Goal: Task Accomplishment & Management: Use online tool/utility

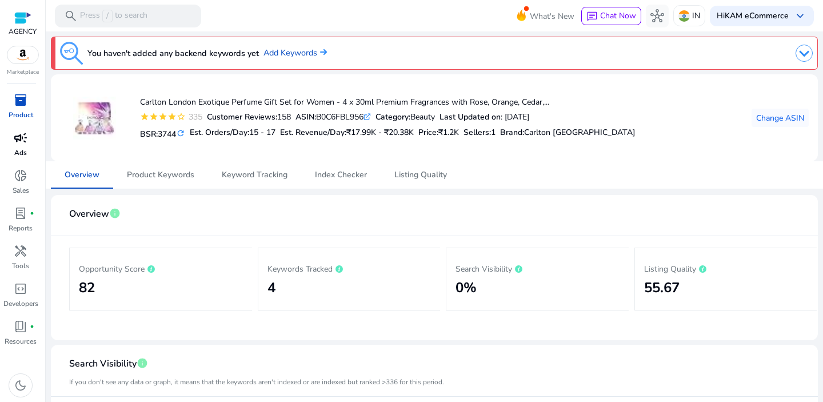
click at [24, 146] on div "campaign" at bounding box center [21, 138] width 32 height 18
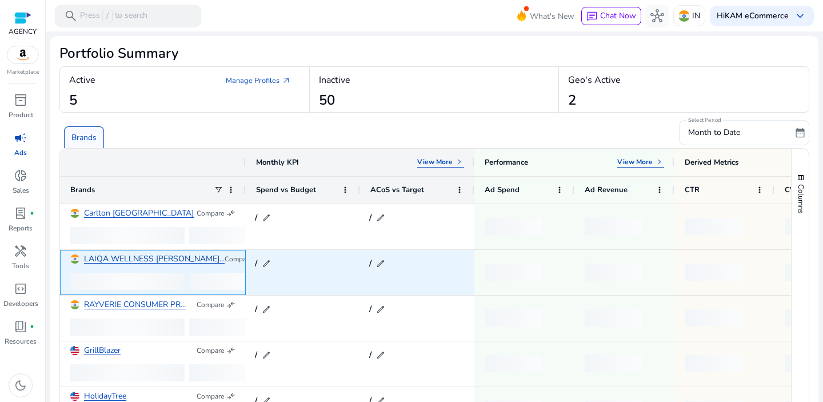
click at [119, 261] on link "LAIQA WELLNESS [PERSON_NAME]..." at bounding box center [154, 259] width 141 height 9
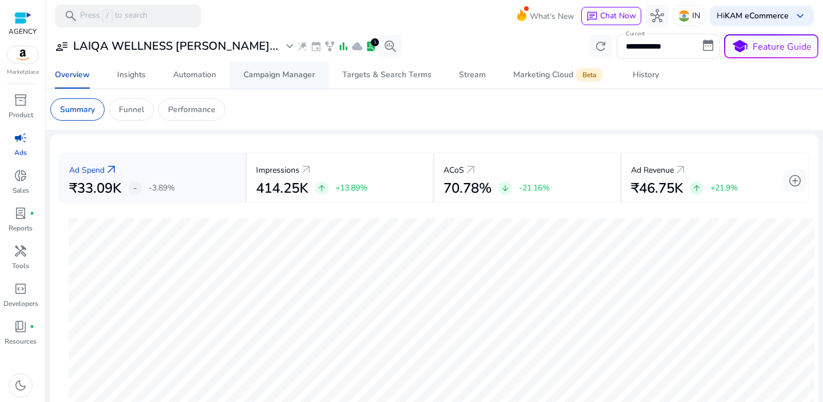
click at [279, 79] on div "Campaign Manager" at bounding box center [278, 75] width 71 height 8
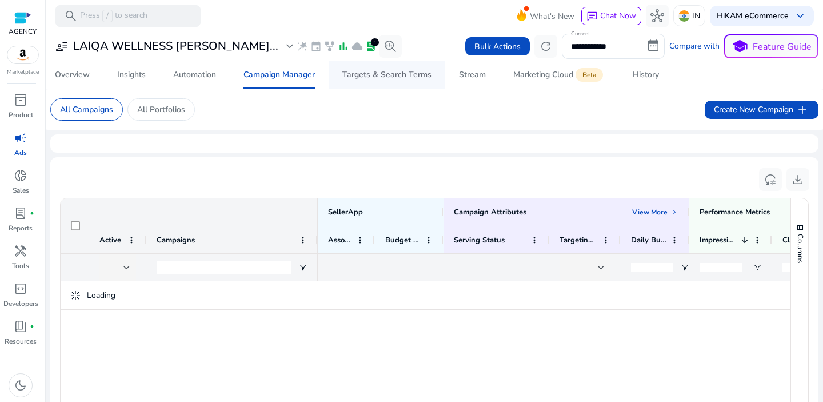
click at [394, 71] on div "Targets & Search Terms" at bounding box center [386, 75] width 89 height 8
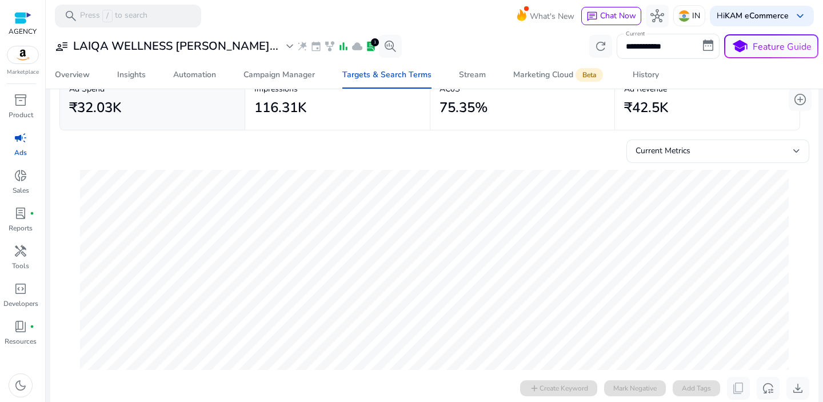
scroll to position [51, 0]
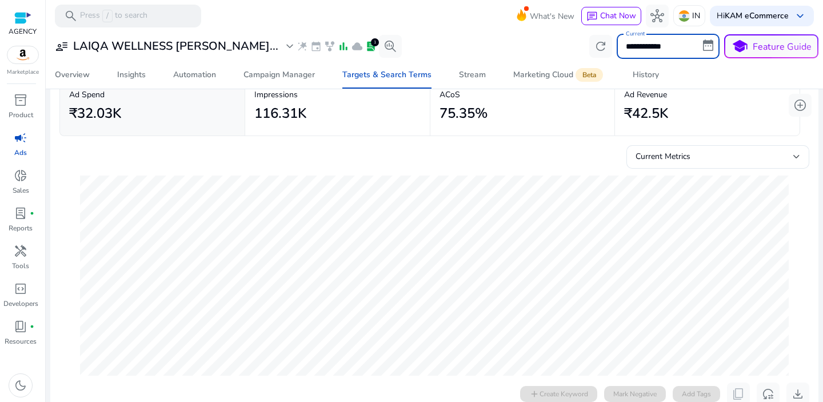
click at [675, 49] on input "**********" at bounding box center [667, 46] width 103 height 25
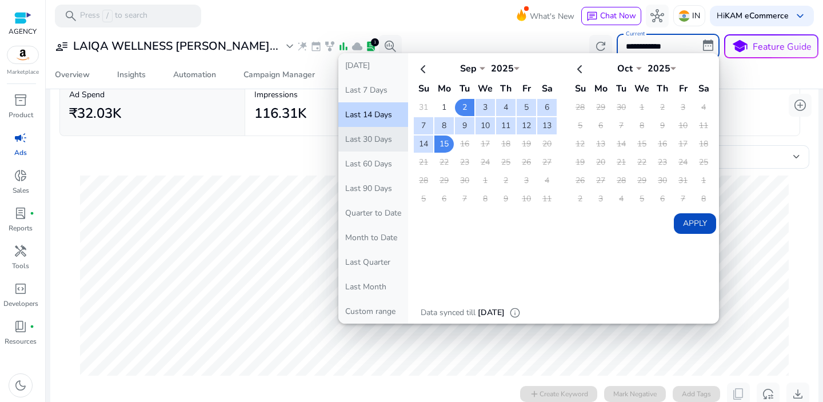
click at [385, 141] on button "Last 30 Days" at bounding box center [373, 139] width 70 height 25
type input "**********"
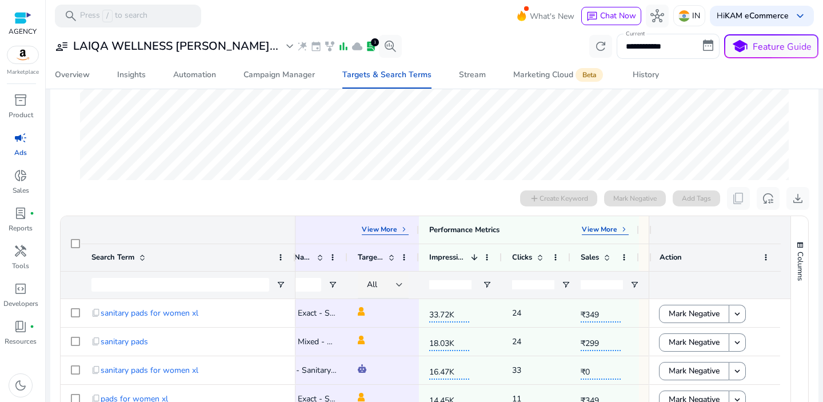
scroll to position [0, 402]
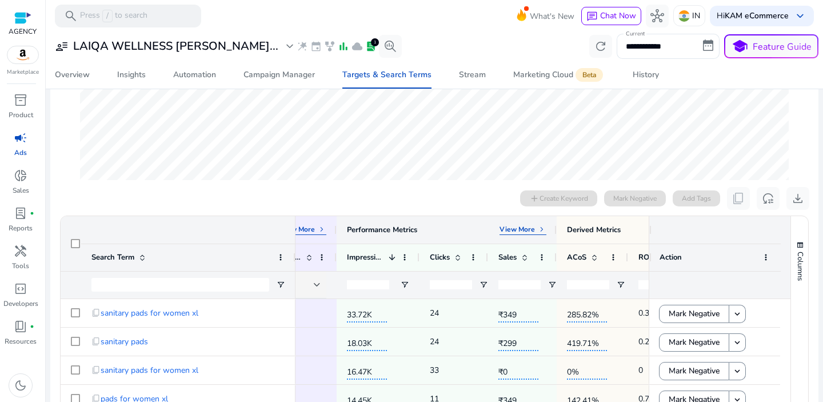
click at [531, 232] on p "View More" at bounding box center [516, 229] width 35 height 9
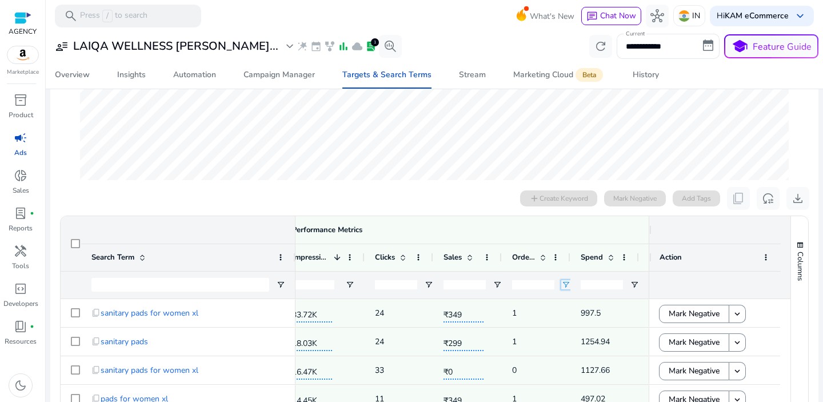
click at [566, 284] on span "Open Filter Menu" at bounding box center [565, 284] width 9 height 9
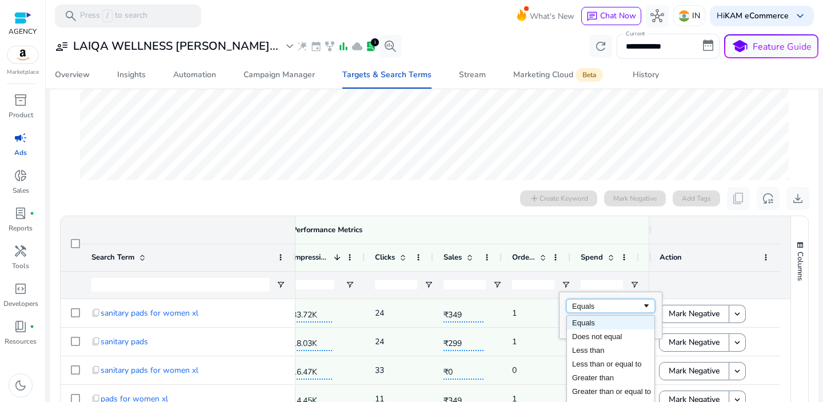
drag, startPoint x: 579, startPoint y: 302, endPoint x: 588, endPoint y: 315, distance: 15.2
click at [580, 302] on div "Equals" at bounding box center [607, 306] width 70 height 9
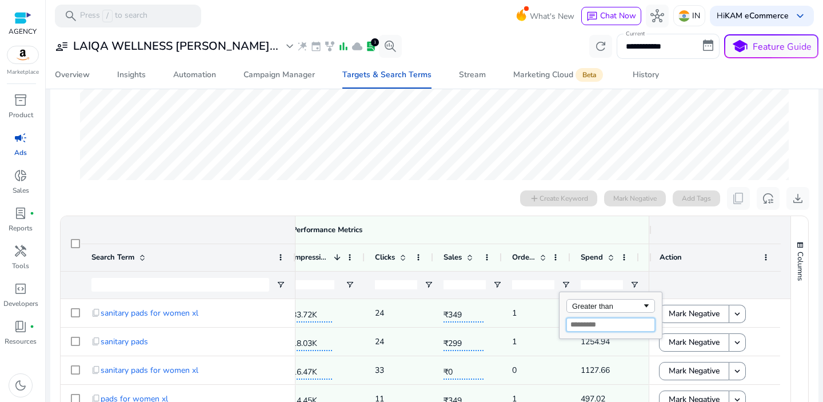
click at [592, 329] on input "Filter Value" at bounding box center [610, 325] width 89 height 14
type input "*"
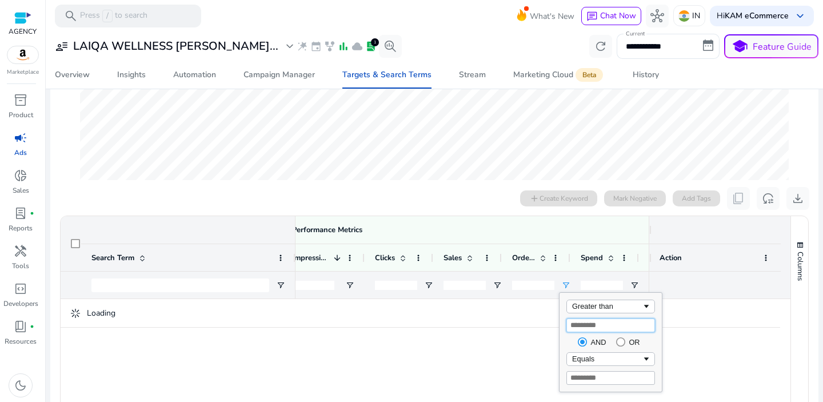
type input "*"
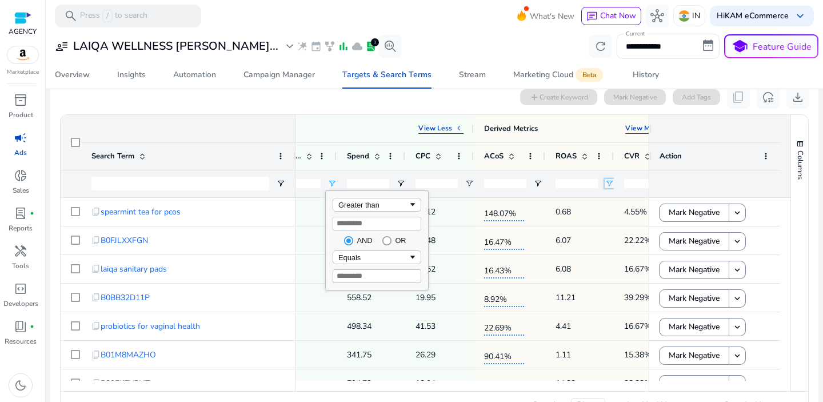
click at [608, 186] on span "Open Filter Menu" at bounding box center [608, 183] width 9 height 9
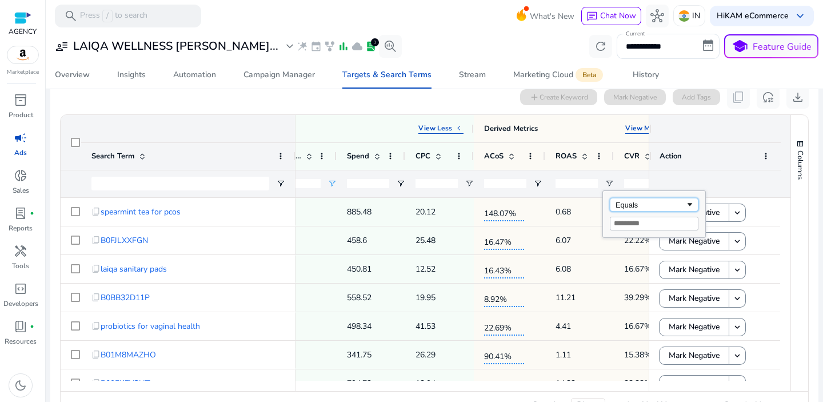
click at [632, 203] on div "Equals" at bounding box center [650, 205] width 70 height 9
click at [535, 180] on span "Open Filter Menu" at bounding box center [537, 183] width 9 height 9
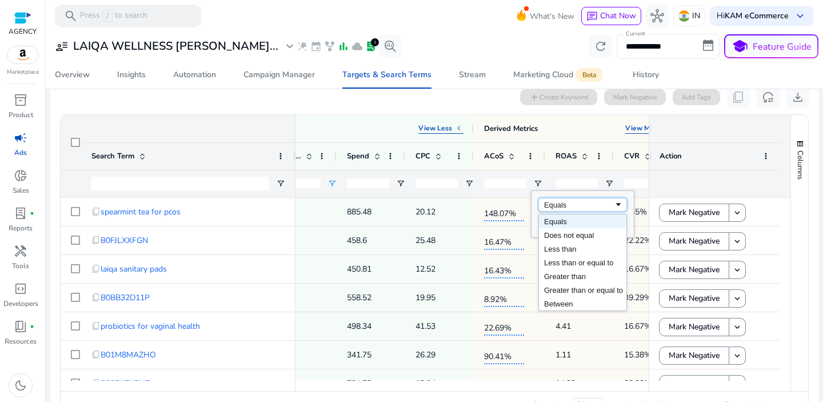
click at [575, 205] on div "Equals" at bounding box center [579, 205] width 70 height 9
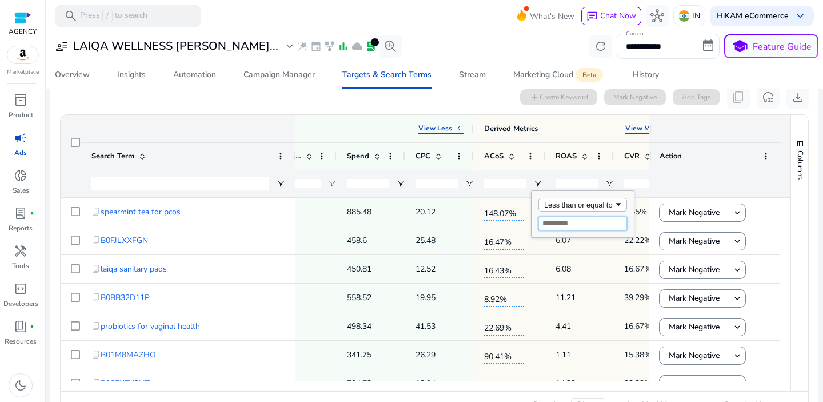
click at [563, 225] on input "Filter Value" at bounding box center [582, 224] width 89 height 14
type input "*"
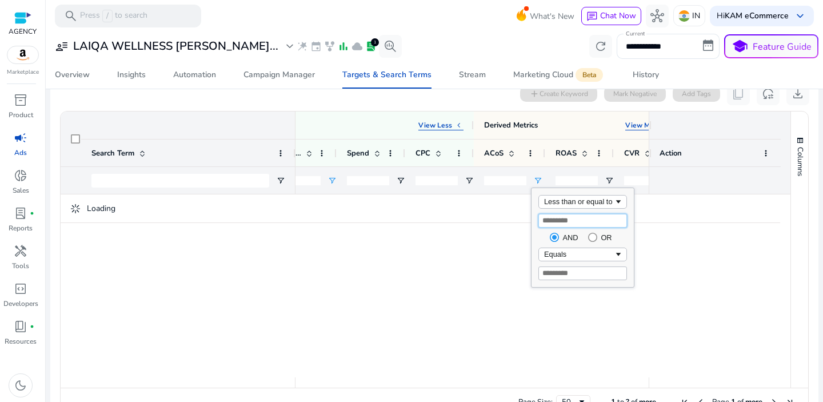
type input "**"
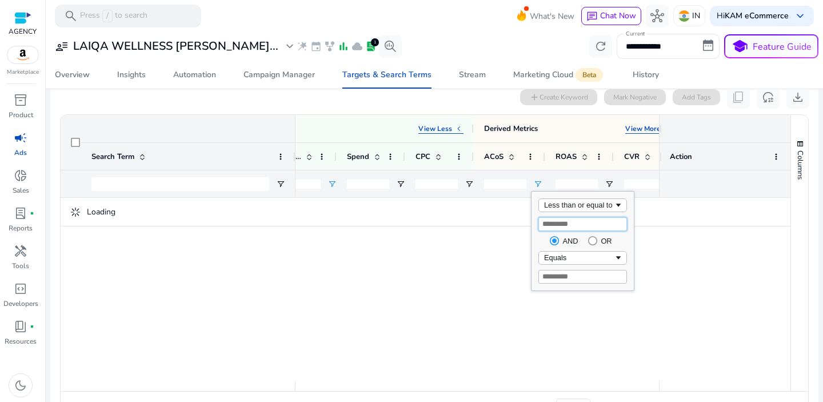
type input "**"
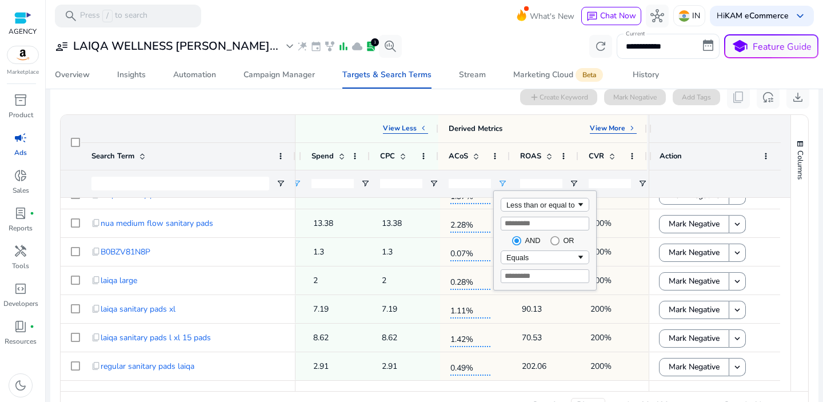
click at [423, 103] on div "0 search terms selected add Create Keyword Mark Negative Add Tags content_copy …" at bounding box center [433, 97] width 749 height 23
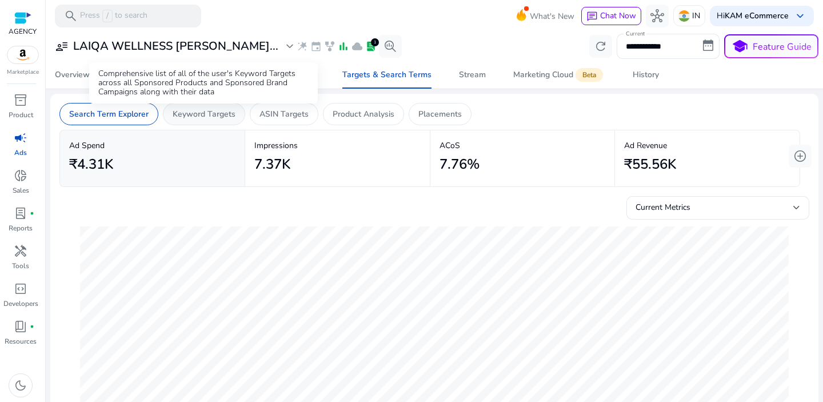
click at [210, 115] on p "Keyword Targets" at bounding box center [204, 114] width 63 height 12
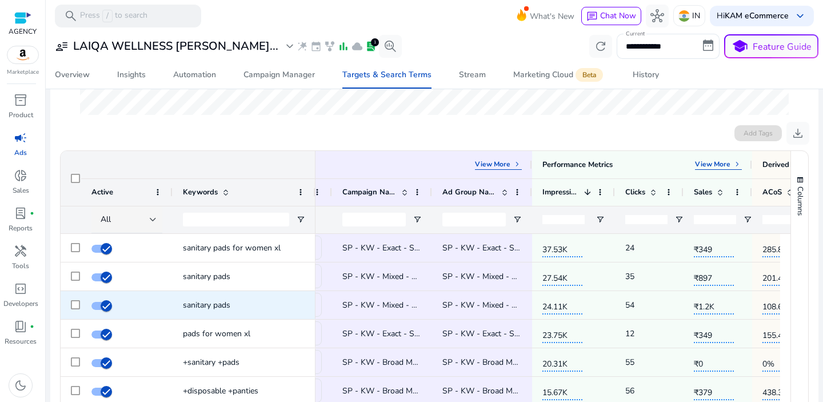
scroll to position [0, 250]
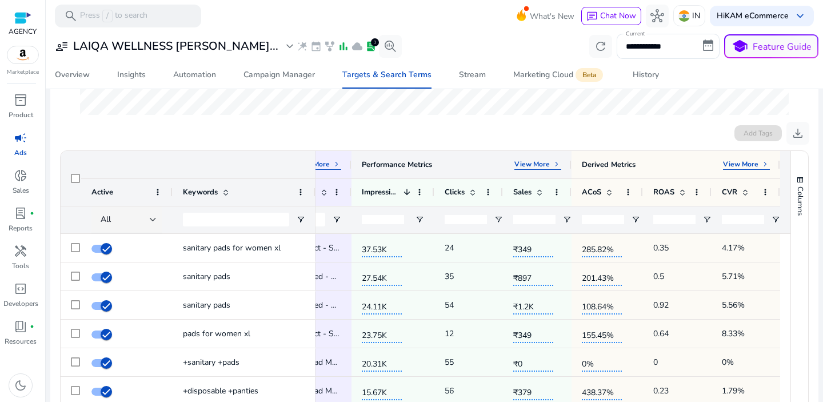
click at [547, 168] on div "View More keyboard_arrow_right" at bounding box center [537, 164] width 47 height 10
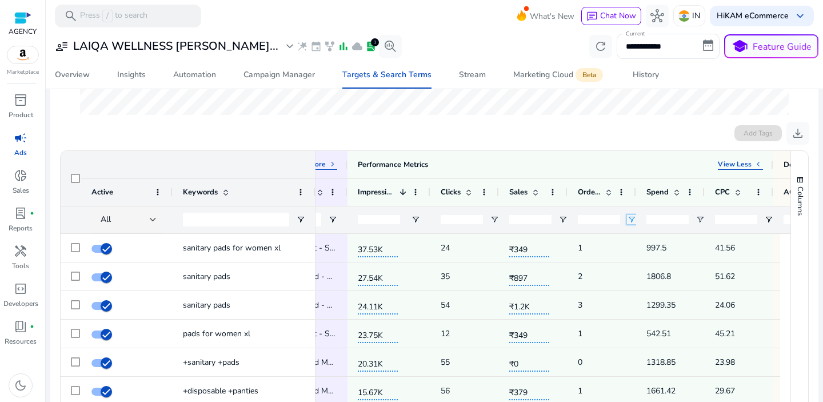
click at [631, 217] on span "Open Filter Menu" at bounding box center [631, 219] width 9 height 9
click at [653, 243] on div "Equals" at bounding box center [673, 240] width 70 height 9
click at [660, 261] on input "Filter Value" at bounding box center [676, 259] width 89 height 14
type input "*"
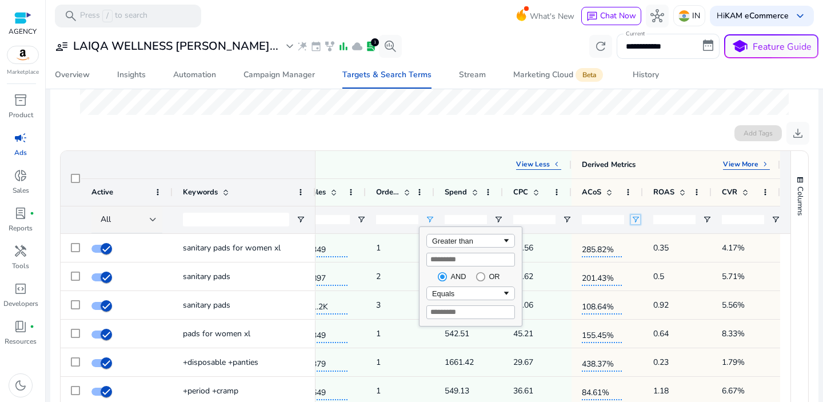
click at [633, 222] on span "Open Filter Menu" at bounding box center [635, 219] width 9 height 9
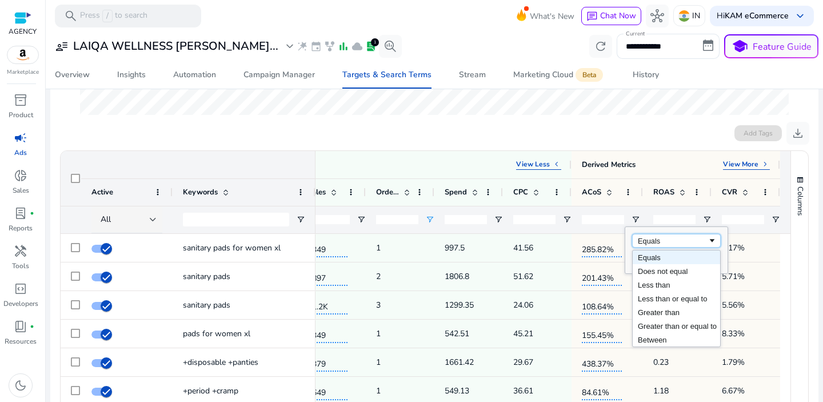
click at [656, 240] on div "Equals" at bounding box center [673, 240] width 70 height 9
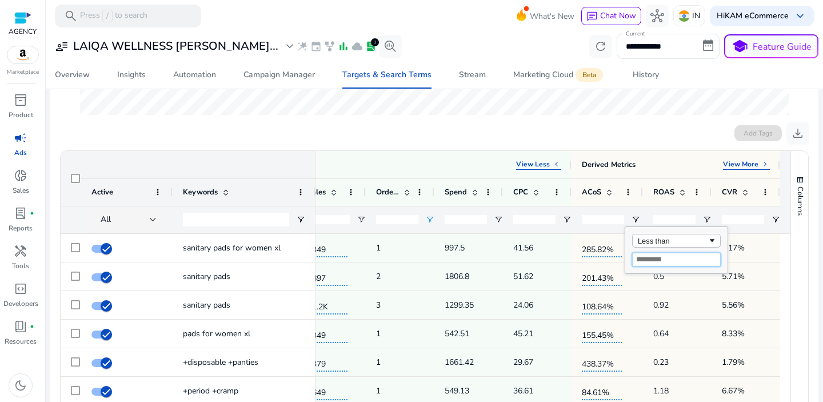
click at [653, 262] on input "Filter Value" at bounding box center [676, 259] width 89 height 14
type input "**"
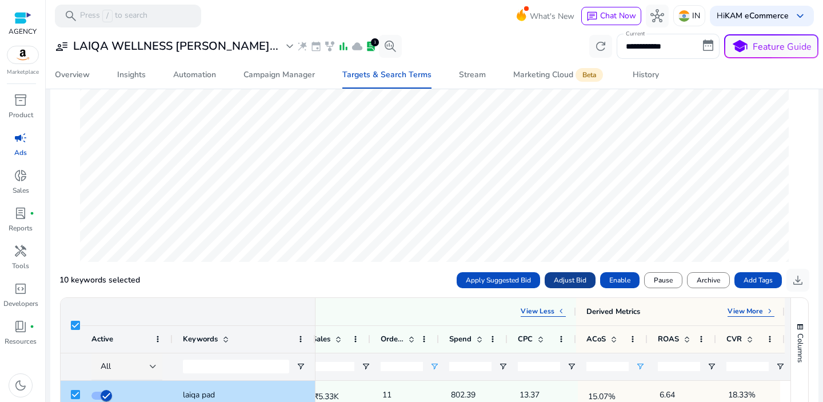
click at [576, 277] on span "Adjust Bid" at bounding box center [570, 280] width 33 height 10
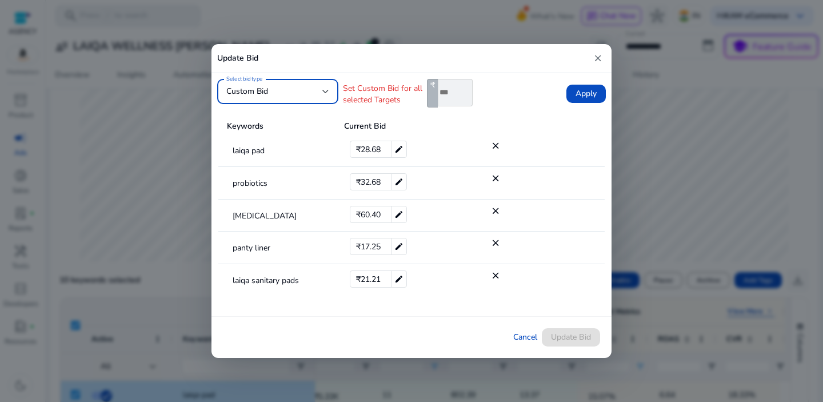
click at [289, 98] on div "Custom Bid" at bounding box center [277, 91] width 103 height 25
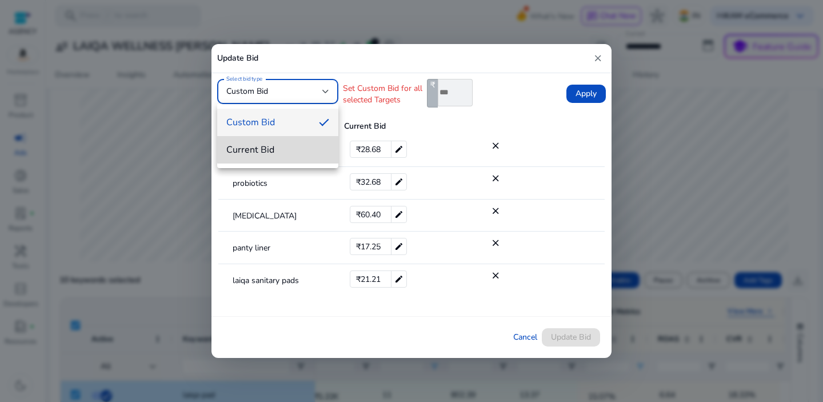
click at [286, 145] on span "Current Bid" at bounding box center [277, 149] width 103 height 13
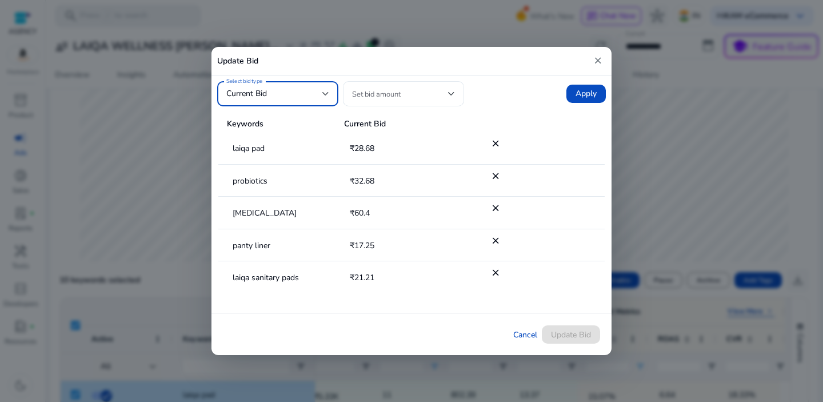
click at [389, 93] on span at bounding box center [400, 93] width 96 height 13
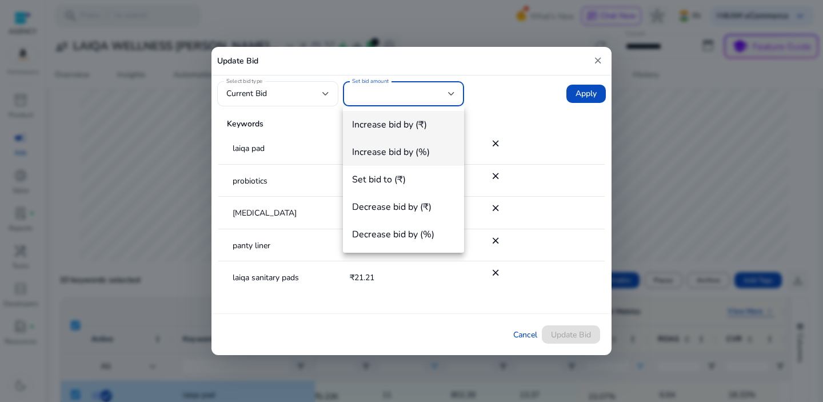
click at [400, 146] on span "Increase bid by (%)" at bounding box center [403, 152] width 103 height 13
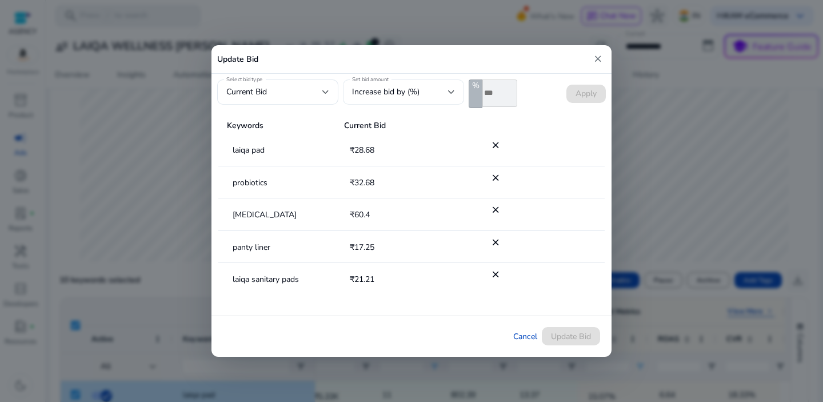
drag, startPoint x: 499, startPoint y: 98, endPoint x: 459, endPoint y: 97, distance: 40.6
click at [459, 97] on div "Select bid type Current Bid Set bid amount Increase bid by (%) % *" at bounding box center [367, 93] width 300 height 29
type input "**"
click at [584, 95] on span "Apply" at bounding box center [585, 93] width 21 height 11
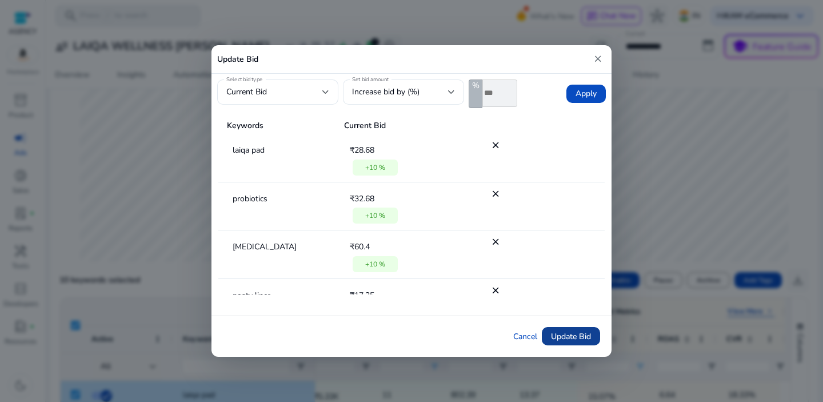
click at [575, 331] on span "Update Bid" at bounding box center [571, 336] width 40 height 12
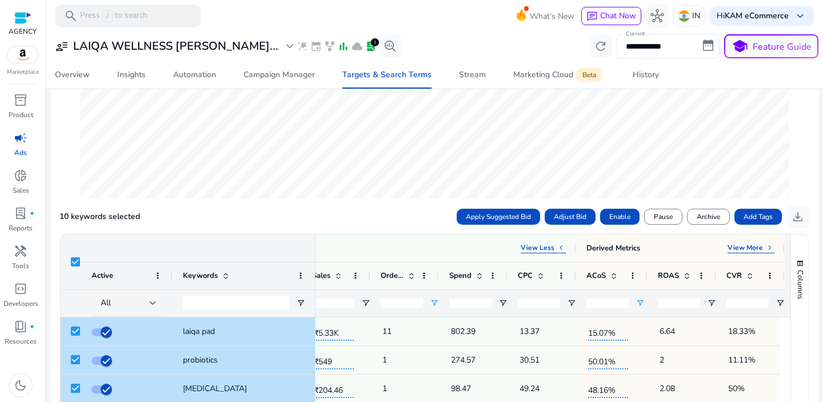
scroll to position [85, 0]
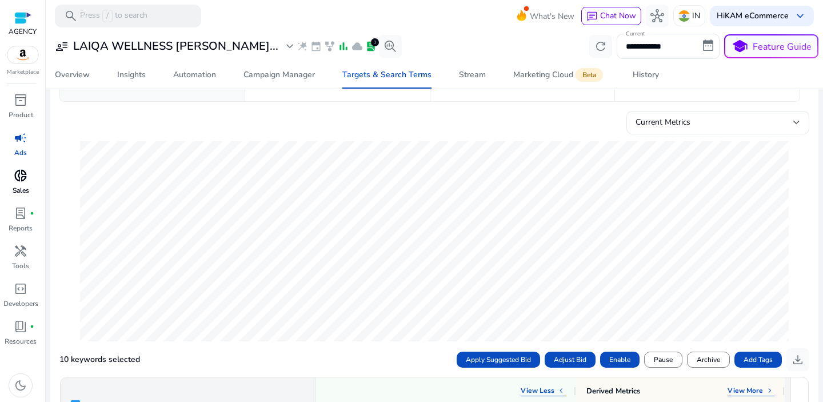
click at [18, 182] on span "donut_small" at bounding box center [21, 176] width 14 height 14
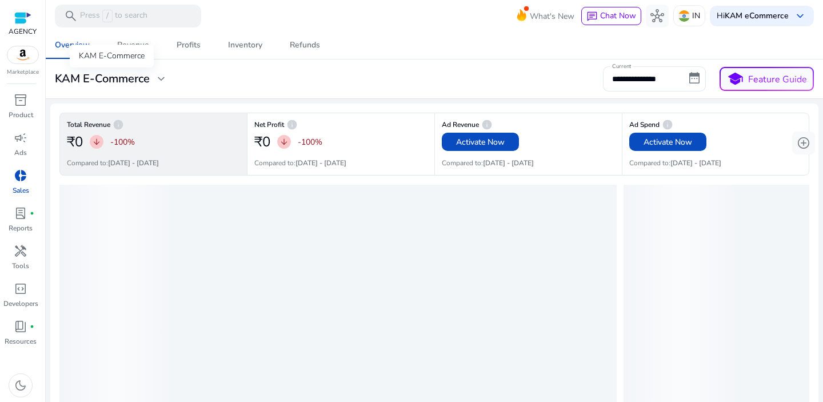
click at [152, 83] on div "KAM E-Commerce expand_more" at bounding box center [111, 79] width 113 height 14
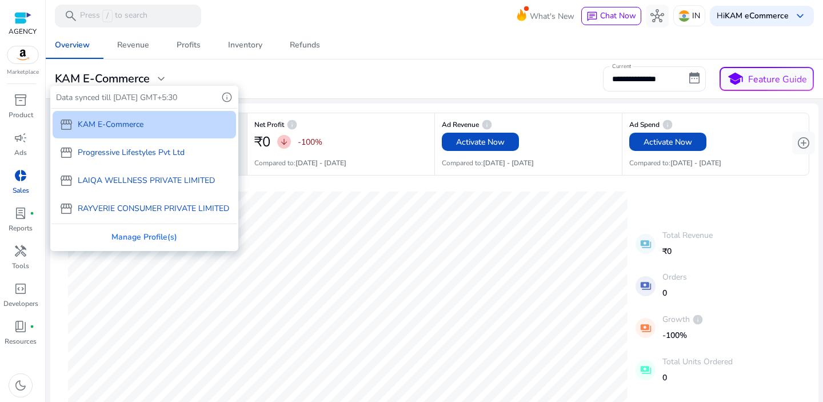
click at [139, 177] on p "LAIQA WELLNESS PRIVATE LIMITED" at bounding box center [146, 180] width 137 height 12
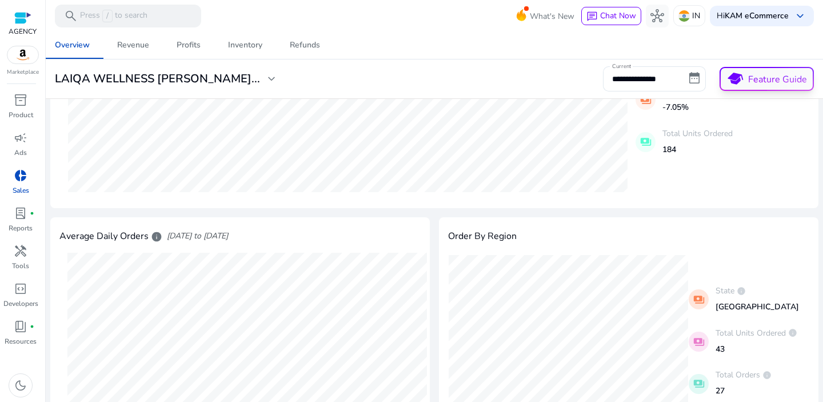
scroll to position [228, 0]
click at [640, 81] on input "**********" at bounding box center [654, 78] width 103 height 25
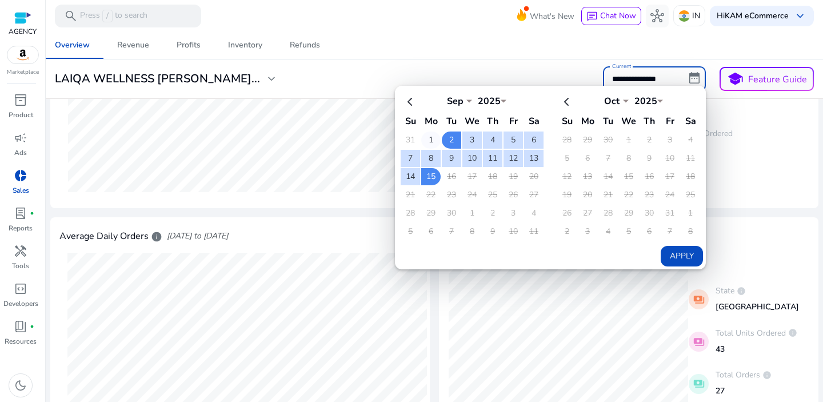
click at [423, 142] on td "1" at bounding box center [430, 139] width 19 height 17
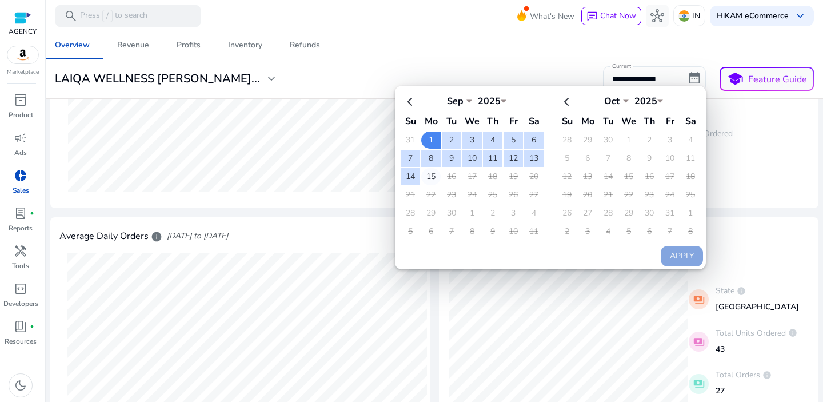
click at [422, 179] on td "15" at bounding box center [430, 176] width 19 height 17
click at [676, 251] on button "Apply" at bounding box center [681, 256] width 42 height 21
type input "**********"
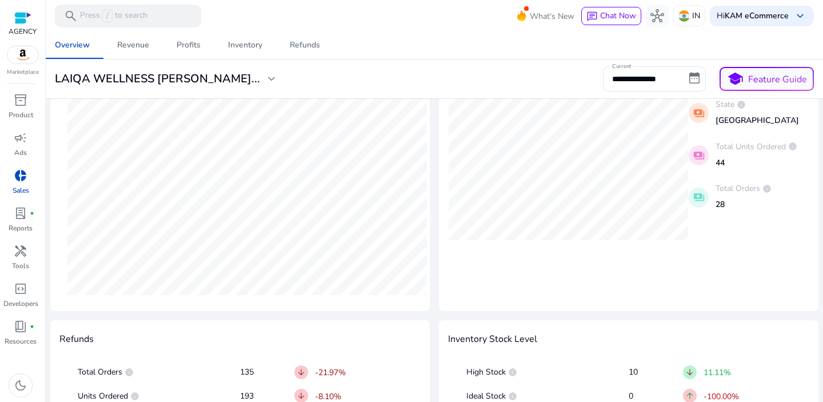
scroll to position [567, 0]
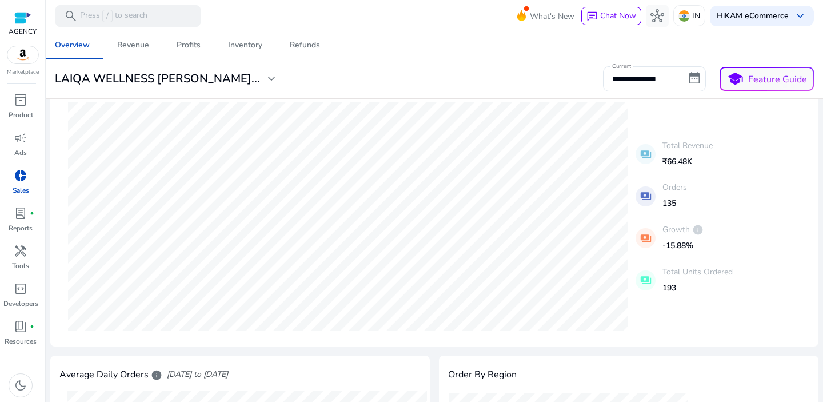
scroll to position [0, 0]
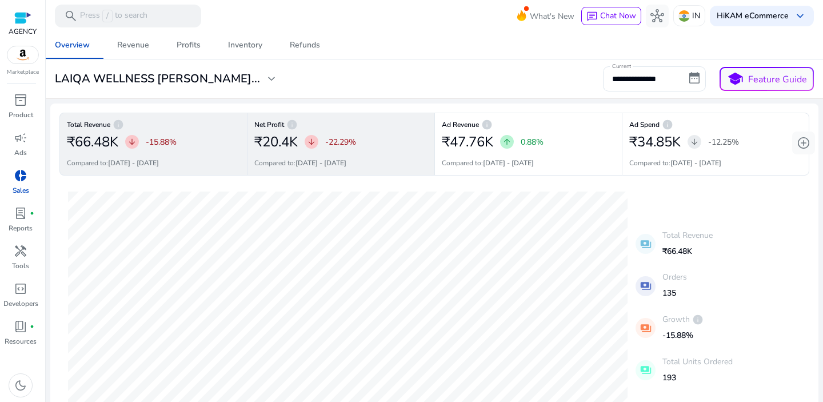
click at [378, 135] on div "₹20.4K arrow_downward -22.29%" at bounding box center [340, 141] width 173 height 23
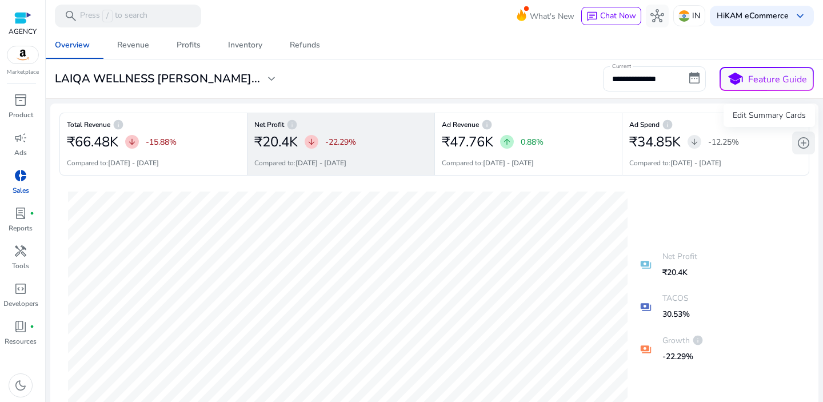
click at [797, 142] on span "add_circle" at bounding box center [803, 143] width 14 height 14
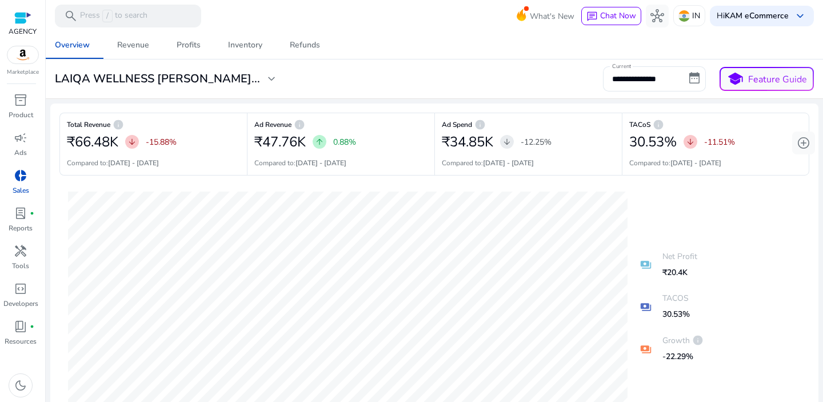
click at [515, 92] on mat-card "**********" at bounding box center [434, 78] width 786 height 39
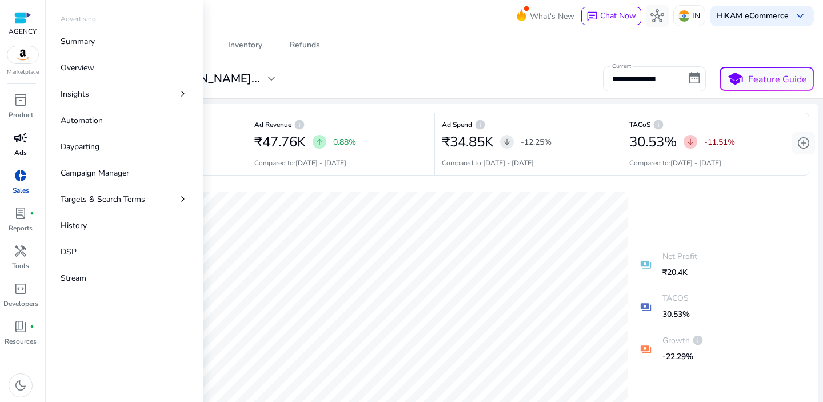
click at [26, 141] on span "campaign" at bounding box center [21, 138] width 14 height 14
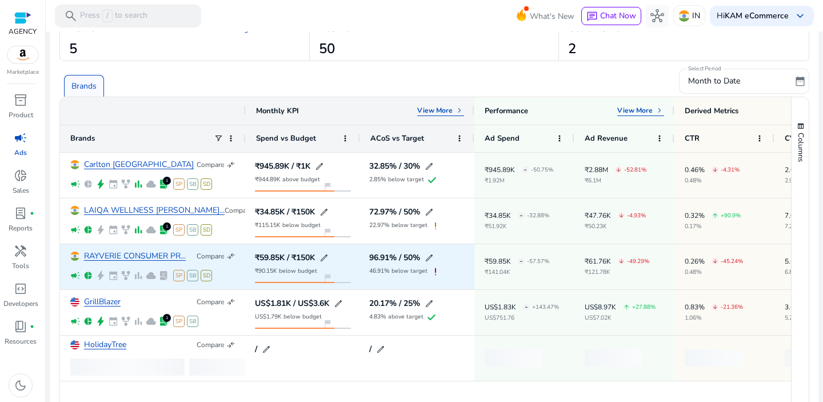
scroll to position [69, 0]
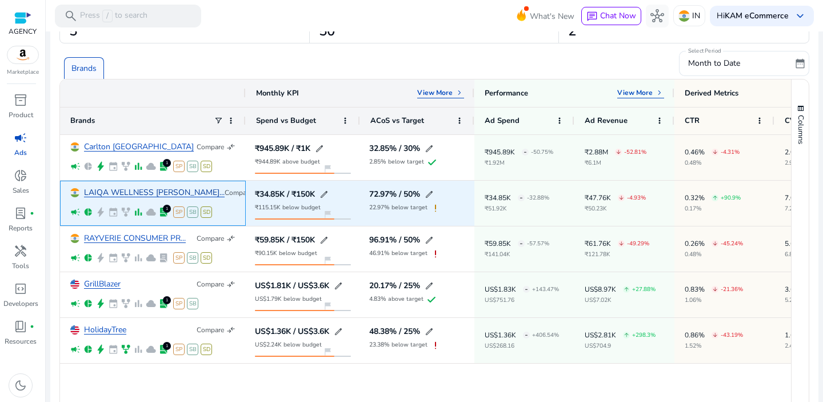
click at [125, 192] on link "LAIQA WELLNESS [PERSON_NAME]..." at bounding box center [154, 193] width 141 height 9
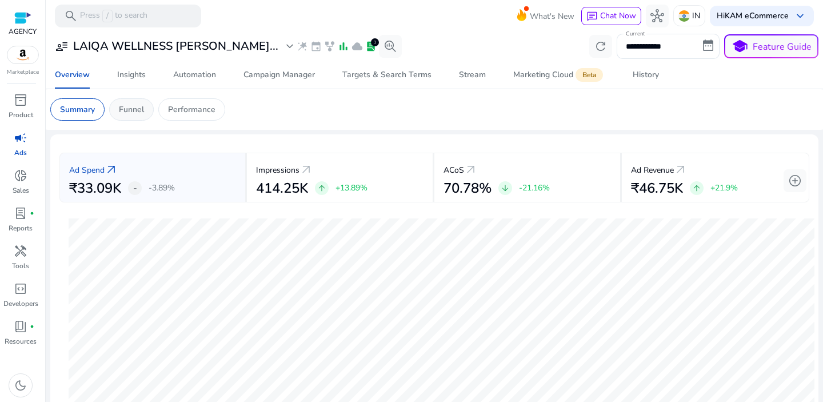
click at [132, 114] on p "Funnel" at bounding box center [131, 109] width 25 height 12
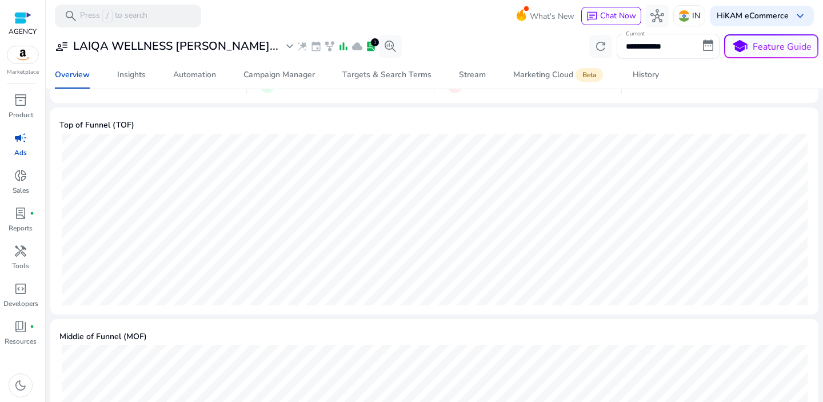
scroll to position [255, 0]
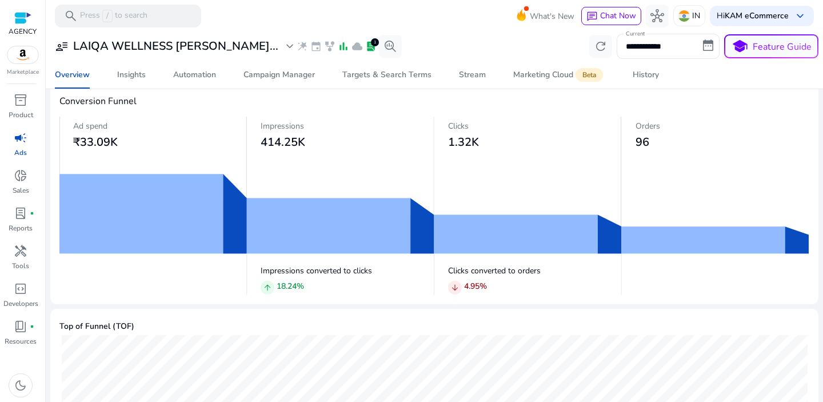
scroll to position [53, 0]
drag, startPoint x: 105, startPoint y: 141, endPoint x: 142, endPoint y: 143, distance: 37.2
click at [142, 143] on div "Ad spend ₹33.09K" at bounding box center [152, 136] width 187 height 38
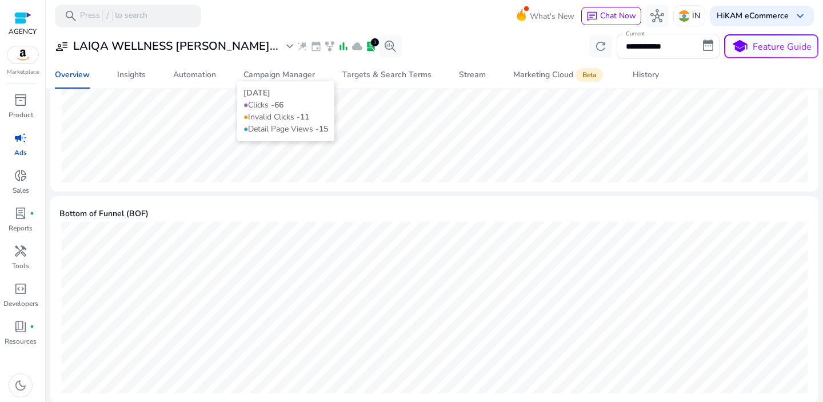
scroll to position [46, 0]
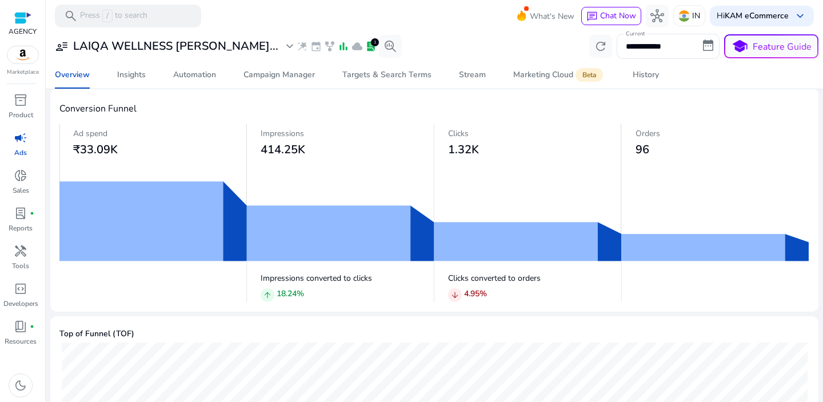
click at [228, 174] on img at bounding box center [433, 212] width 749 height 179
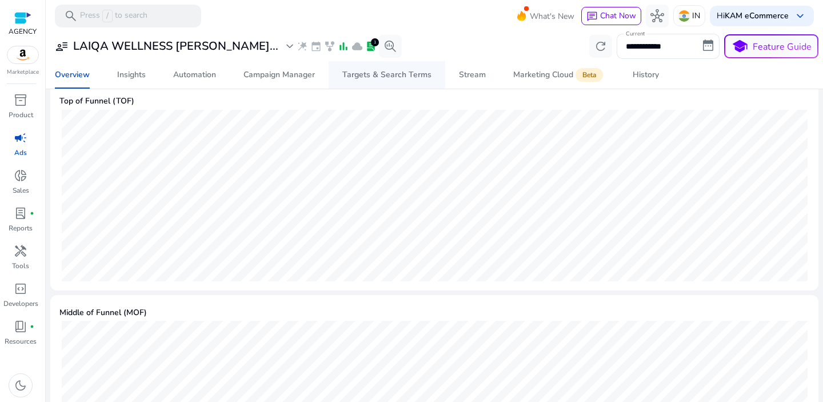
scroll to position [255, 0]
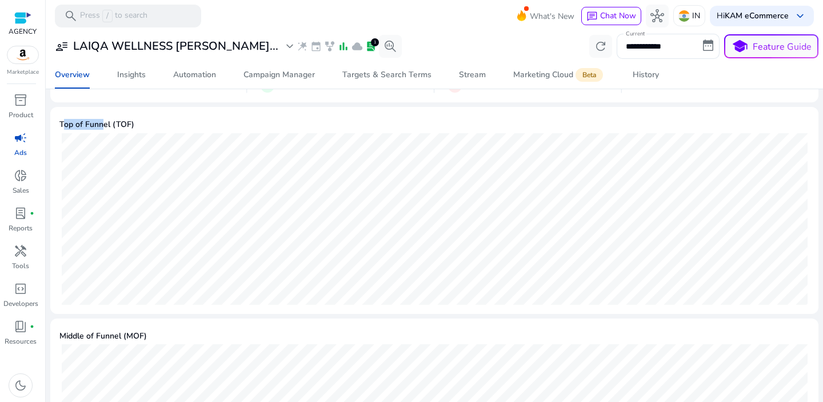
drag, startPoint x: 62, startPoint y: 122, endPoint x: 102, endPoint y: 123, distance: 39.4
click at [102, 123] on h5 "Top of Funnel (TOF)" at bounding box center [433, 125] width 749 height 10
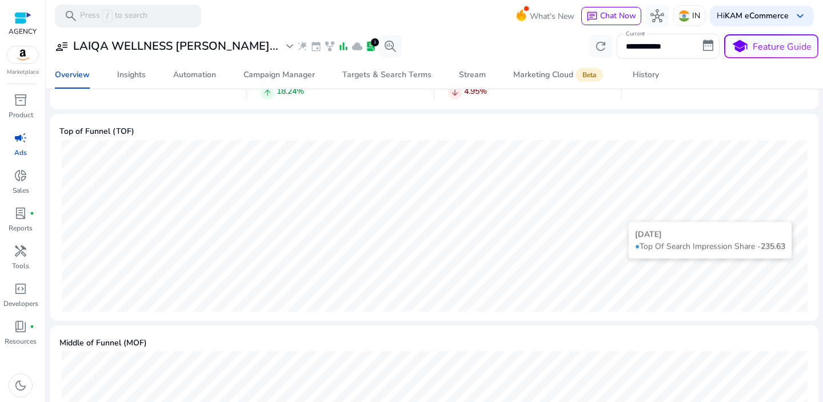
scroll to position [248, 0]
